Goal: Task Accomplishment & Management: Use online tool/utility

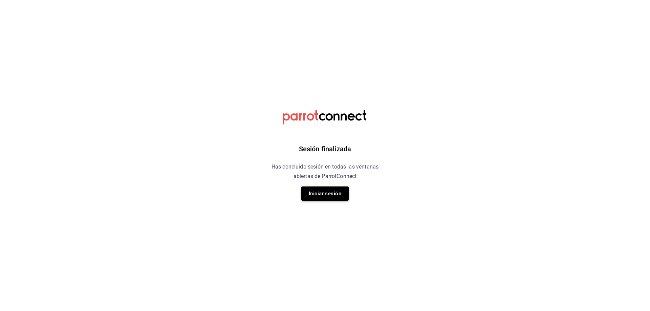
click at [343, 196] on button "Iniciar sesión" at bounding box center [324, 194] width 47 height 14
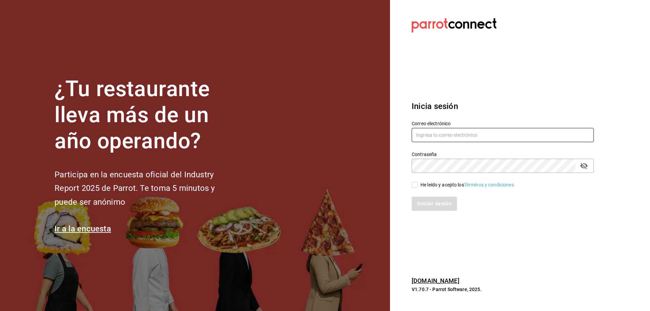
type input "administracion@9fuegos.com"
click at [415, 185] on input "He leído y acepto los Términos y condiciones." at bounding box center [415, 185] width 6 height 6
checkbox input "true"
drag, startPoint x: 450, startPoint y: 208, endPoint x: 511, endPoint y: 218, distance: 62.2
click at [450, 208] on button "Iniciar sesión" at bounding box center [435, 204] width 46 height 14
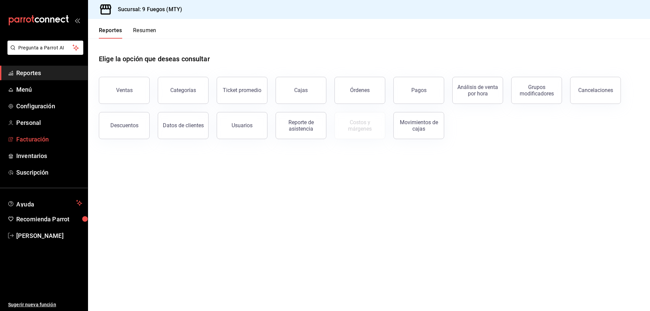
click at [36, 142] on span "Facturación" at bounding box center [49, 139] width 66 height 9
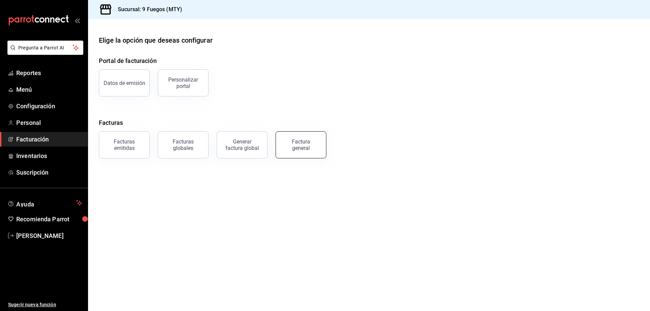
click at [316, 151] on div "Factura general" at bounding box center [301, 144] width 34 height 13
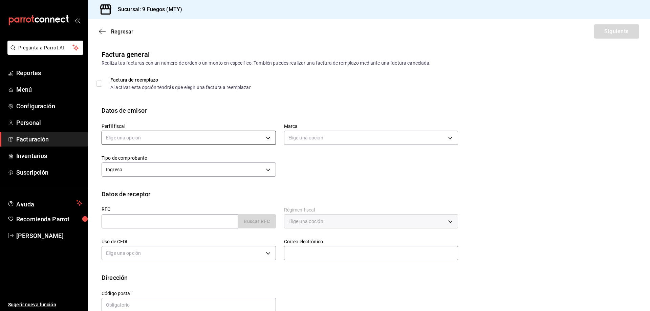
click at [217, 137] on body "Pregunta a Parrot AI Reportes Menú Configuración Personal Facturación Inventari…" at bounding box center [325, 155] width 650 height 311
click at [198, 175] on li "GRUPO 9 FUEGOS" at bounding box center [188, 172] width 172 height 13
type input "fc3fa4f2-3545-4962-8f85-52aaac1b88e1"
type input "4a3df261-e1b8-48be-829d-093db8c32d8f"
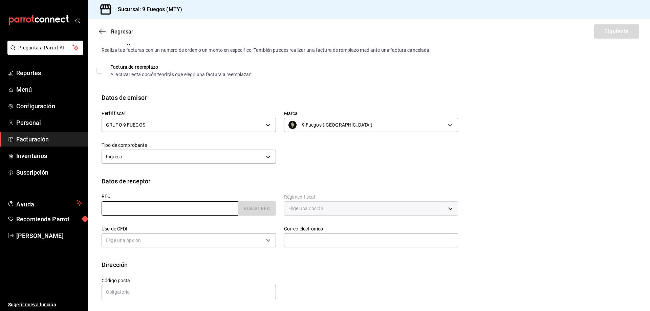
click at [171, 203] on input "text" at bounding box center [170, 208] width 136 height 14
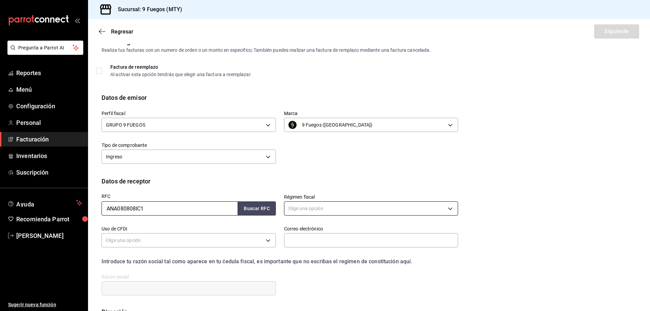
type input "ANA080808IC1"
click at [336, 203] on body "Pregunta a Parrot AI Reportes Menú Configuración Personal Facturación Inventari…" at bounding box center [325, 155] width 650 height 311
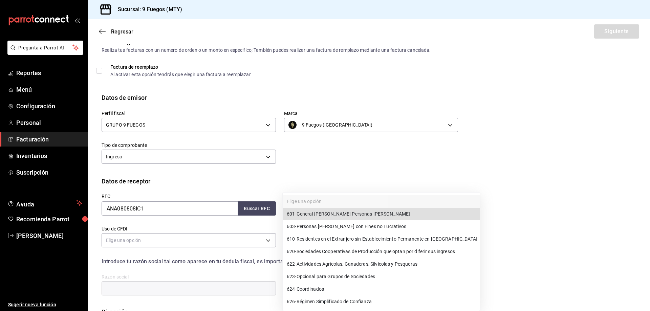
click at [344, 218] on li "601 - General [PERSON_NAME] Personas [PERSON_NAME]" at bounding box center [381, 214] width 197 height 13
type input "601"
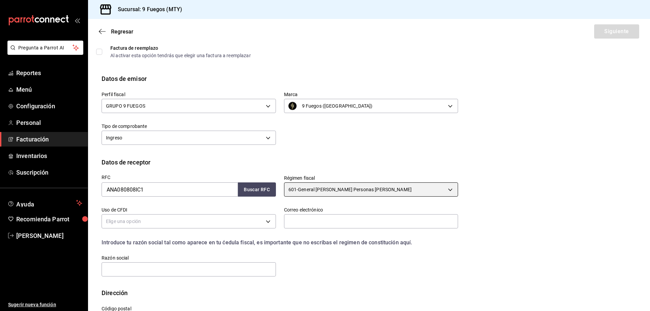
scroll to position [60, 0]
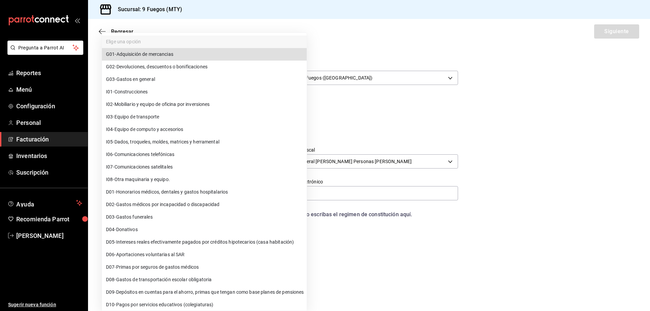
click at [224, 196] on body "Pregunta a Parrot AI Reportes Menú Configuración Personal Facturación Inventari…" at bounding box center [325, 155] width 650 height 311
click at [164, 77] on li "G03 - Gastos en general" at bounding box center [204, 79] width 205 height 13
type input "G03"
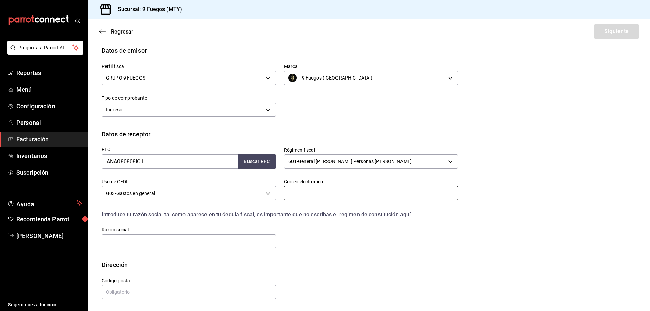
paste input "[EMAIL_ADDRESS][DOMAIN_NAME]"
click at [366, 191] on input "[EMAIL_ADDRESS][DOMAIN_NAME]" at bounding box center [371, 193] width 174 height 14
type input "[EMAIL_ADDRESS][DOMAIN_NAME]"
click at [169, 243] on input "text" at bounding box center [189, 241] width 174 height 14
type input "ANFITRIONES NACIONALES APR"
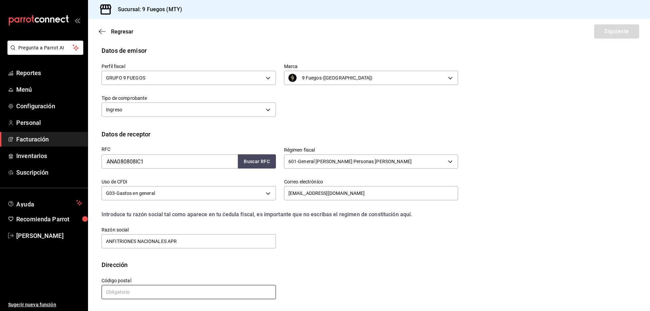
click at [187, 290] on input "text" at bounding box center [189, 292] width 174 height 14
type input "14210"
click at [313, 251] on div "RFC ANA080808IC1 Buscar RFC Régimen fiscal 601 - General [PERSON_NAME] Personas…" at bounding box center [369, 200] width 535 height 122
click at [603, 34] on button "Siguiente" at bounding box center [616, 31] width 45 height 14
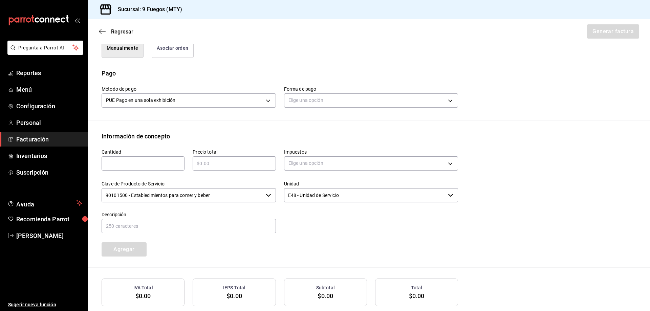
scroll to position [219, 0]
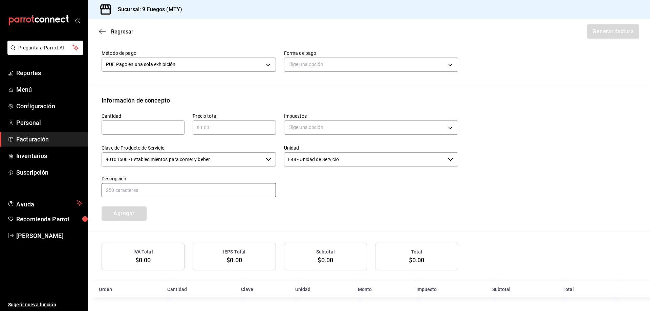
click at [182, 190] on input "text" at bounding box center [189, 190] width 174 height 14
type input "CENA GRUPAL [PERSON_NAME]"
click at [157, 129] on input "text" at bounding box center [143, 128] width 83 height 8
type input "1"
click at [276, 143] on div "Unidad E48 - Unidad de Servicio ​" at bounding box center [367, 152] width 182 height 31
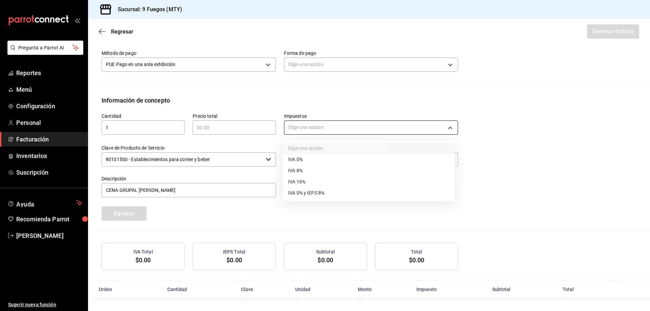
click at [319, 128] on body "Pregunta a Parrot AI Reportes Menú Configuración Personal Facturación Inventari…" at bounding box center [325, 155] width 650 height 311
drag, startPoint x: 304, startPoint y: 179, endPoint x: 257, endPoint y: 160, distance: 50.6
click at [304, 179] on span "IVA 16%" at bounding box center [296, 181] width 17 height 7
type input "IVA_16"
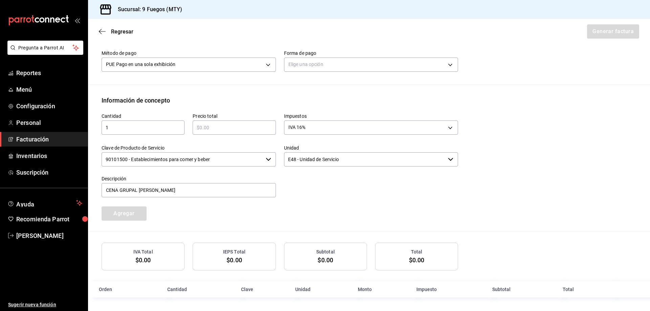
click at [207, 124] on input "text" at bounding box center [234, 128] width 83 height 8
type input "$49500"
click at [318, 211] on div "Cantidad 1 ​ Precio total $49500 ​ Impuestos IVA 16% IVA_16 Clave de Producto d…" at bounding box center [275, 163] width 365 height 116
click at [347, 64] on body "Pregunta a Parrot AI Reportes Menú Configuración Personal Facturación Inventari…" at bounding box center [325, 155] width 650 height 311
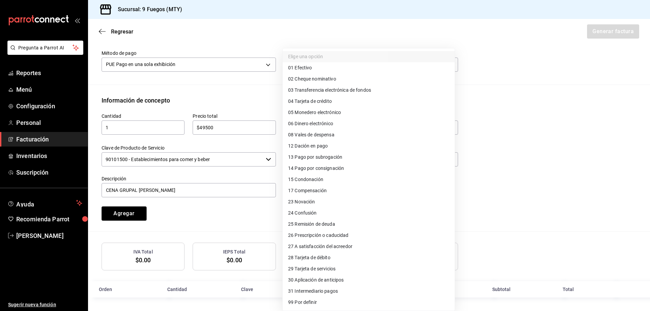
click at [325, 91] on span "03 Transferencia electrónica de fondos" at bounding box center [329, 90] width 83 height 7
type input "03"
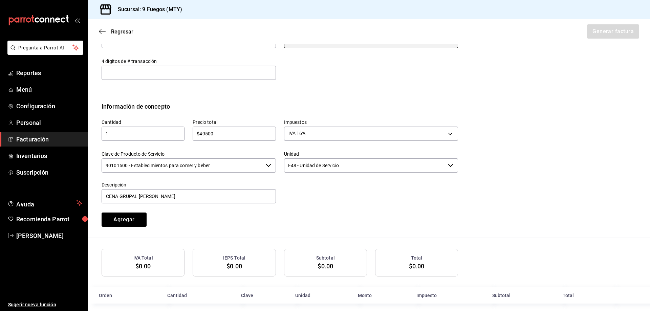
scroll to position [249, 0]
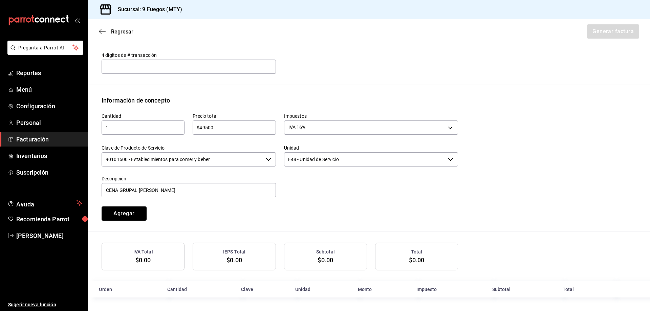
drag, startPoint x: 138, startPoint y: 211, endPoint x: 383, endPoint y: 201, distance: 245.7
click at [141, 211] on button "Agregar" at bounding box center [124, 214] width 45 height 14
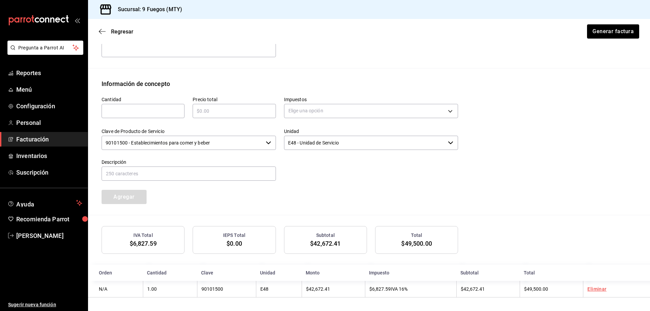
scroll to position [266, 0]
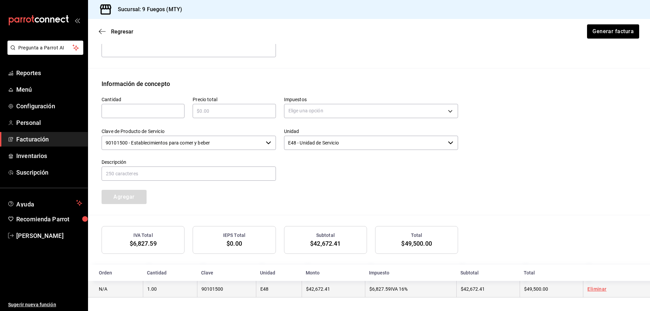
click at [594, 289] on link "Eliminar" at bounding box center [596, 288] width 19 height 5
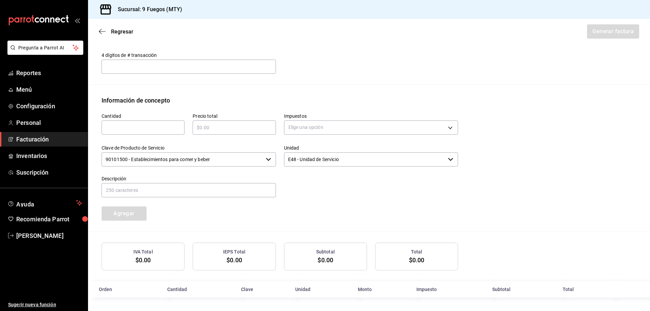
scroll to position [249, 0]
click at [159, 131] on input "text" at bounding box center [143, 128] width 83 height 8
type input "1"
click at [214, 129] on input "text" at bounding box center [234, 128] width 83 height 8
type input "$49500"
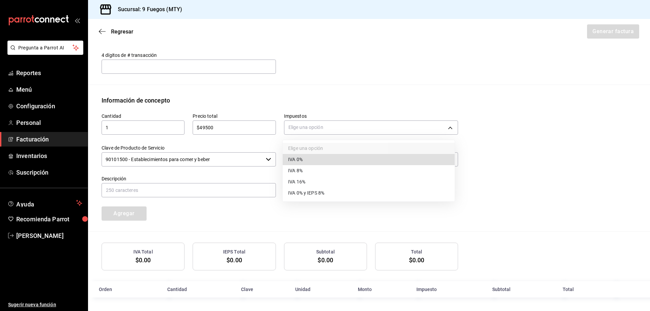
click at [295, 129] on body "Pregunta a Parrot AI Reportes Menú Configuración Personal Facturación Inventari…" at bounding box center [325, 155] width 650 height 311
click at [304, 181] on span "IVA 16%" at bounding box center [296, 181] width 17 height 7
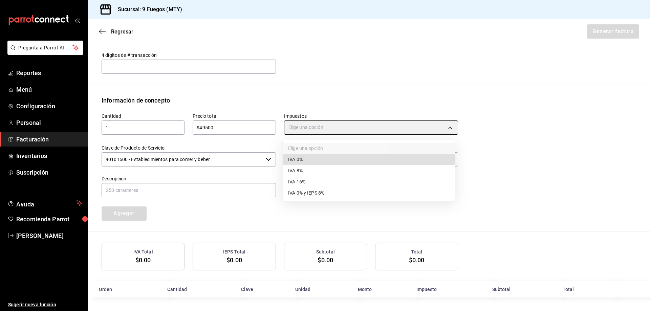
type input "IVA_16"
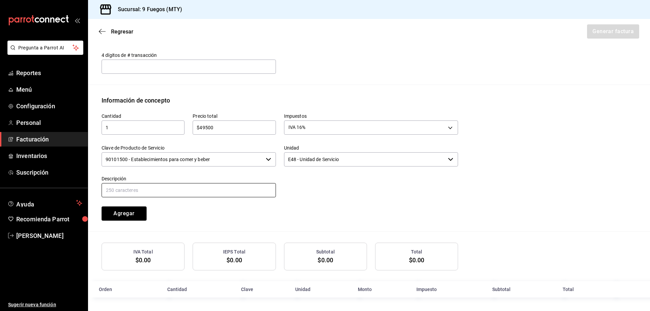
click at [186, 186] on input "text" at bounding box center [189, 190] width 174 height 14
type input "CENA GRUPAL [PERSON_NAME]"
drag, startPoint x: 131, startPoint y: 217, endPoint x: 223, endPoint y: 223, distance: 91.7
click at [132, 216] on button "Agregar" at bounding box center [124, 214] width 45 height 14
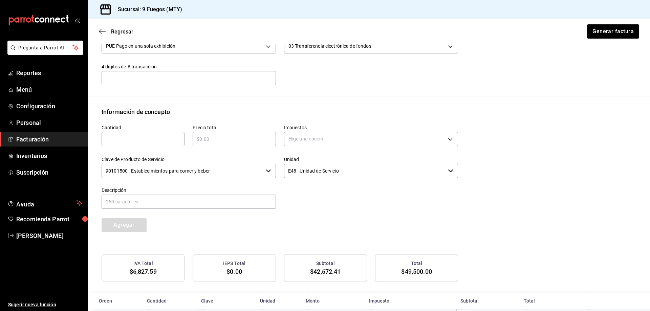
scroll to position [266, 0]
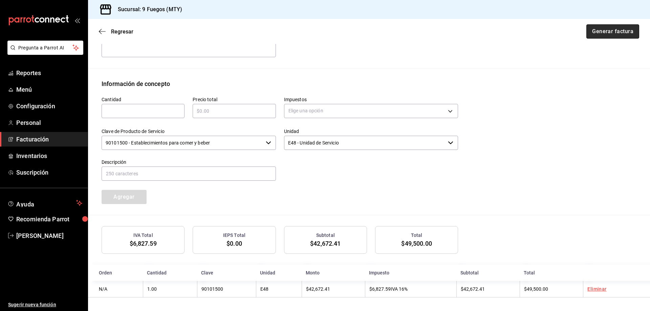
click at [623, 32] on button "Generar factura" at bounding box center [612, 31] width 53 height 14
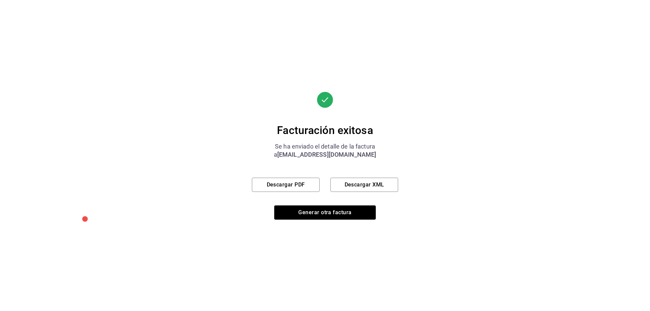
drag, startPoint x: 351, startPoint y: 77, endPoint x: 282, endPoint y: 31, distance: 83.2
click at [344, 67] on div "Facturación exitosa Se ha enviado el detalle de la factura a [EMAIL_ADDRESS][DO…" at bounding box center [325, 155] width 146 height 311
